Goal: Task Accomplishment & Management: Use online tool/utility

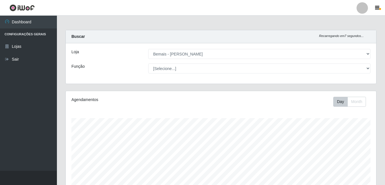
select select "230"
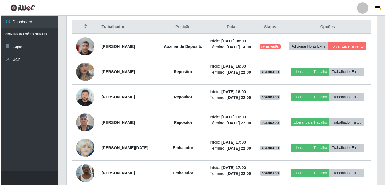
scroll to position [118, 310]
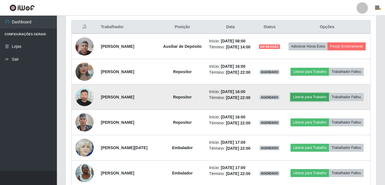
click at [325, 101] on button "Liberar para Trabalho" at bounding box center [309, 97] width 38 height 8
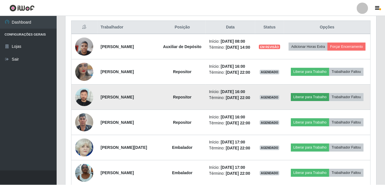
scroll to position [118, 307]
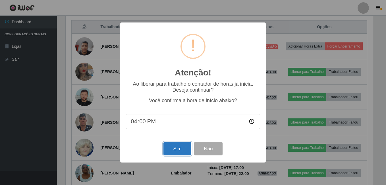
click at [173, 151] on button "Sim" at bounding box center [177, 148] width 28 height 13
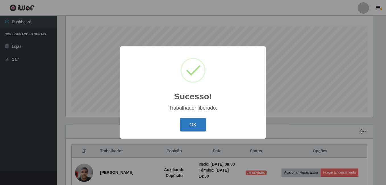
click at [185, 123] on button "OK" at bounding box center [193, 124] width 26 height 13
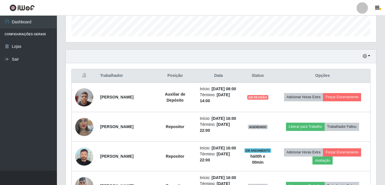
scroll to position [177, 0]
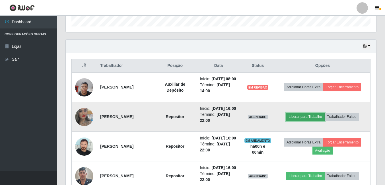
click at [307, 121] on button "Liberar para Trabalho" at bounding box center [305, 117] width 38 height 8
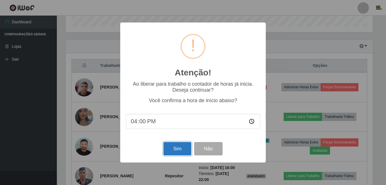
click at [177, 148] on button "Sim" at bounding box center [177, 148] width 28 height 13
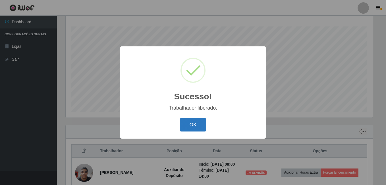
click at [191, 127] on button "OK" at bounding box center [193, 124] width 26 height 13
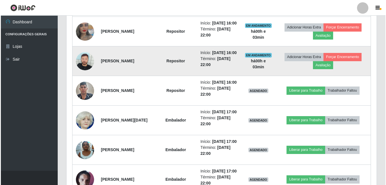
scroll to position [234, 0]
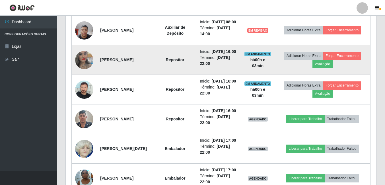
click at [79, 68] on img at bounding box center [84, 60] width 18 height 32
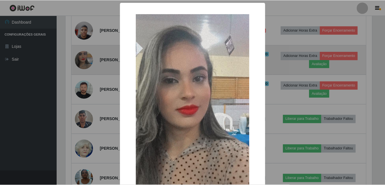
scroll to position [118, 307]
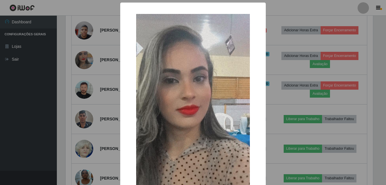
click at [96, 89] on div "× OK Cancel" at bounding box center [193, 92] width 386 height 185
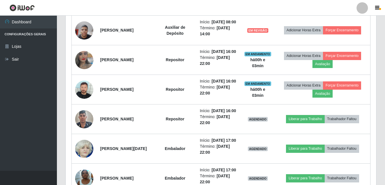
scroll to position [262, 0]
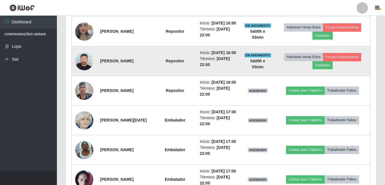
click at [86, 70] on img at bounding box center [84, 61] width 18 height 18
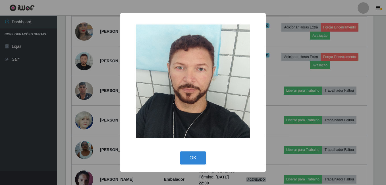
click at [97, 72] on div "× OK Cancel" at bounding box center [193, 92] width 386 height 185
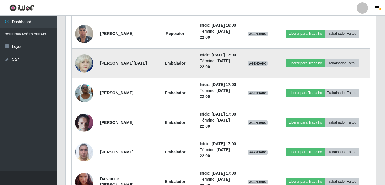
scroll to position [291, 0]
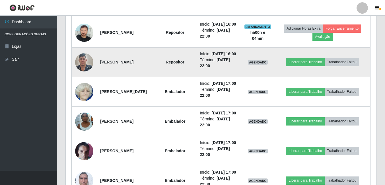
click at [81, 74] on img at bounding box center [84, 62] width 18 height 24
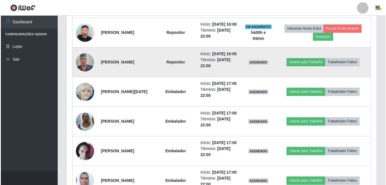
scroll to position [118, 307]
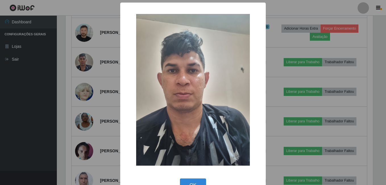
click at [120, 70] on div "× OK Cancel" at bounding box center [193, 101] width 146 height 196
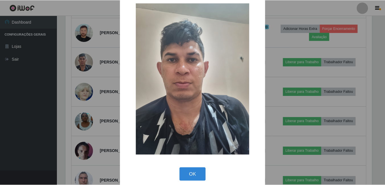
scroll to position [16, 0]
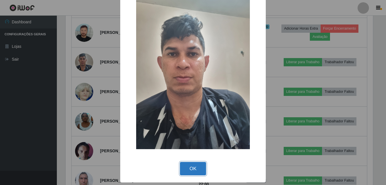
click at [187, 165] on button "OK" at bounding box center [193, 168] width 26 height 13
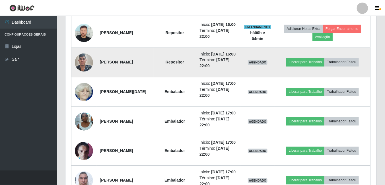
scroll to position [118, 310]
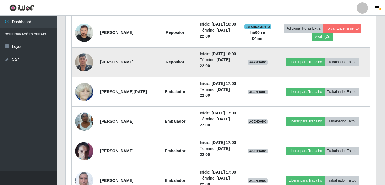
click at [85, 74] on img at bounding box center [84, 62] width 18 height 24
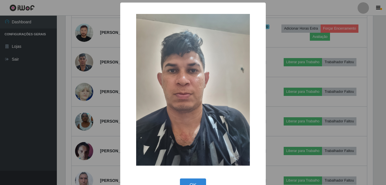
click at [98, 79] on div "× OK Cancel" at bounding box center [193, 92] width 386 height 185
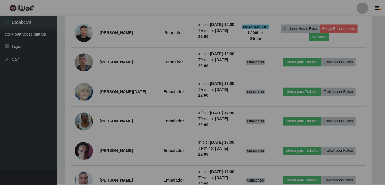
scroll to position [118, 310]
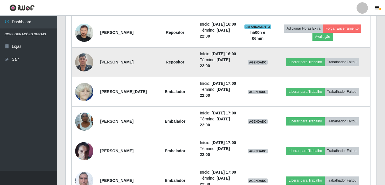
click at [84, 74] on img at bounding box center [84, 62] width 18 height 24
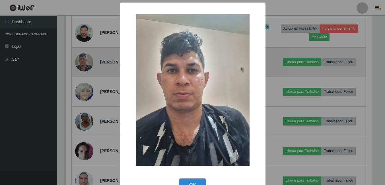
scroll to position [118, 307]
click at [84, 82] on div "× OK Cancel" at bounding box center [193, 92] width 386 height 185
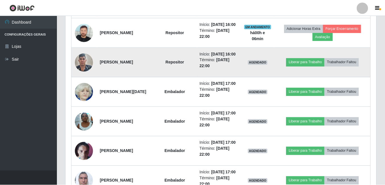
scroll to position [118, 310]
